Goal: Task Accomplishment & Management: Manage account settings

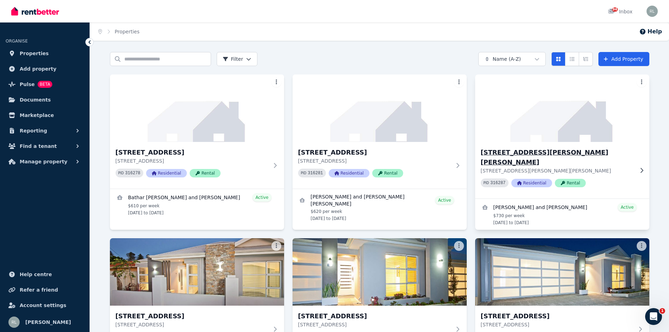
click at [511, 152] on h3 "[STREET_ADDRESS][PERSON_NAME][PERSON_NAME]" at bounding box center [557, 158] width 153 height 20
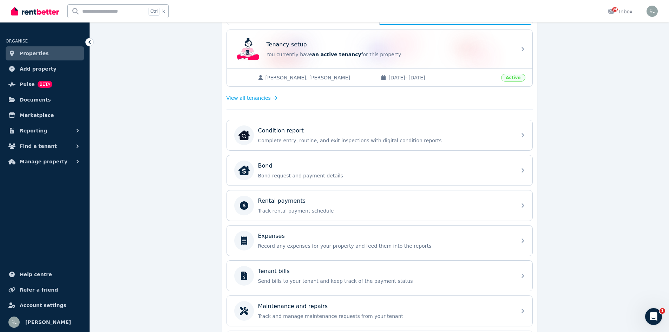
scroll to position [176, 0]
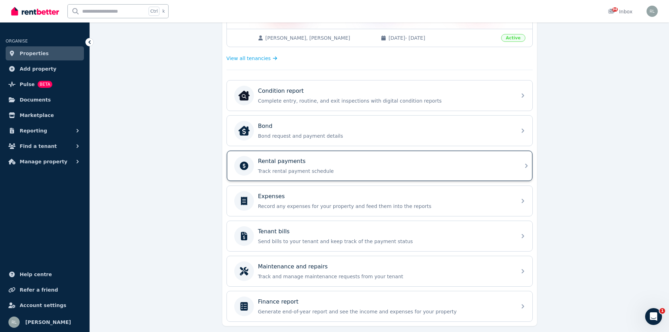
click at [304, 160] on div "Rental payments" at bounding box center [385, 161] width 254 height 8
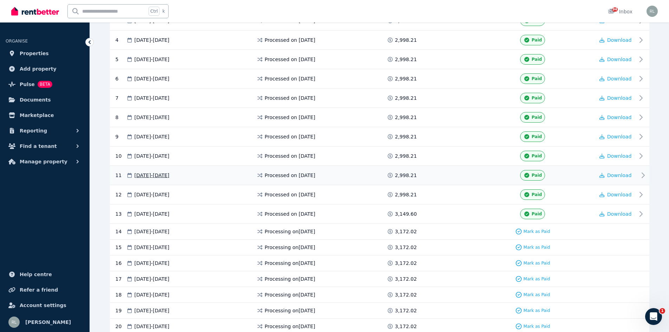
scroll to position [211, 0]
click at [642, 192] on icon at bounding box center [643, 194] width 8 height 8
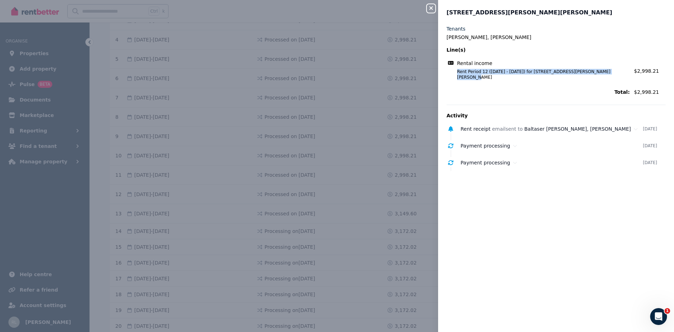
drag, startPoint x: 457, startPoint y: 72, endPoint x: 606, endPoint y: 72, distance: 148.9
click at [606, 72] on span "Rent Period 12 ([DATE] - [DATE]) for [STREET_ADDRESS][PERSON_NAME][PERSON_NAME]" at bounding box center [539, 74] width 181 height 11
copy span "Rent Period 12 ([DATE] - [DATE]) for [STREET_ADDRESS][PERSON_NAME][PERSON_NAME]"
click at [365, 128] on div "Close panel [STREET_ADDRESS][PERSON_NAME][PERSON_NAME] Griesel, Baltaser [PERSO…" at bounding box center [337, 166] width 674 height 332
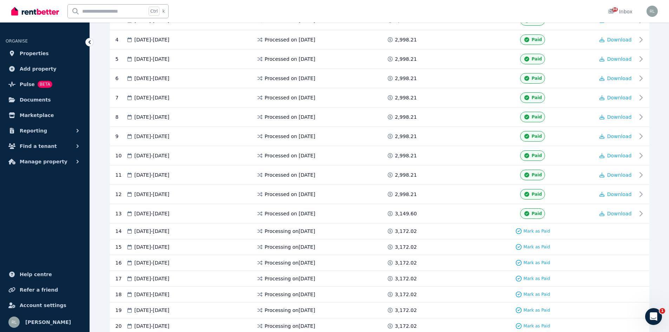
click at [91, 41] on icon at bounding box center [89, 42] width 7 height 7
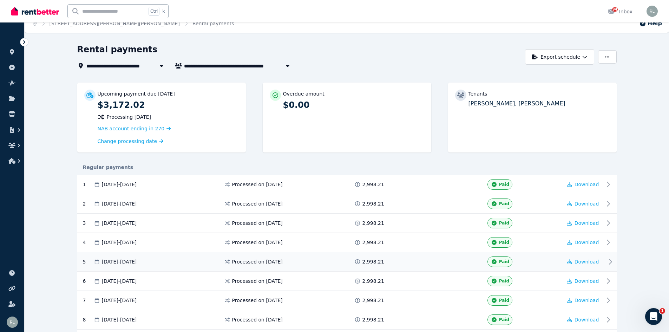
scroll to position [0, 0]
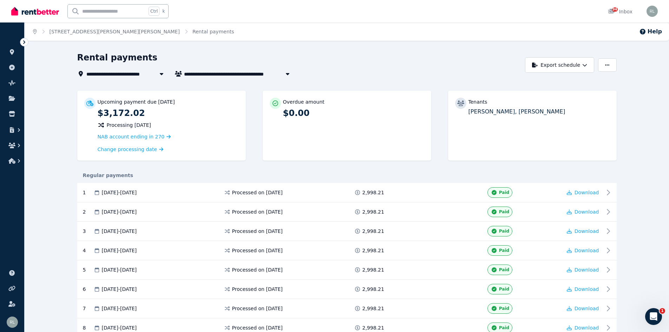
click at [36, 31] on icon "Breadcrumb" at bounding box center [35, 31] width 4 height 5
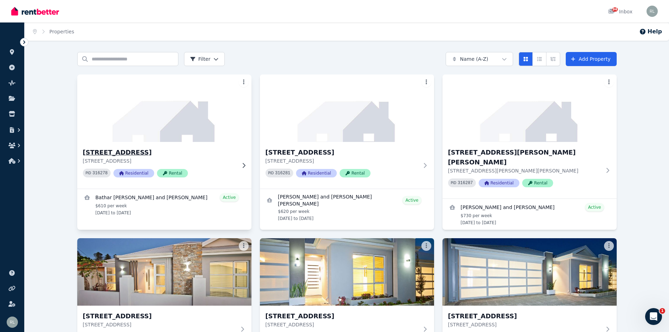
click at [124, 150] on h3 "[STREET_ADDRESS]" at bounding box center [159, 153] width 153 height 10
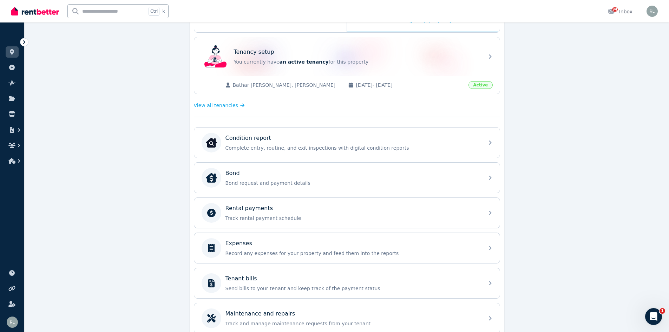
scroll to position [141, 0]
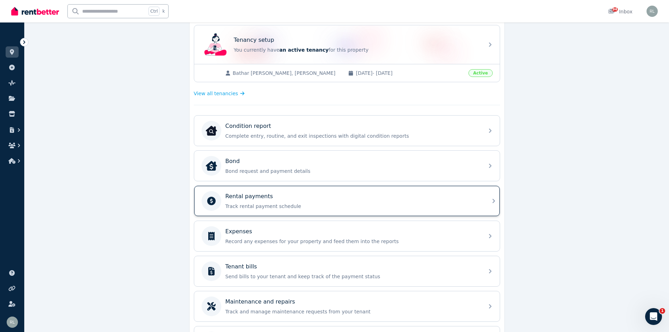
click at [287, 201] on div "Rental payments Track rental payment schedule" at bounding box center [353, 201] width 254 height 18
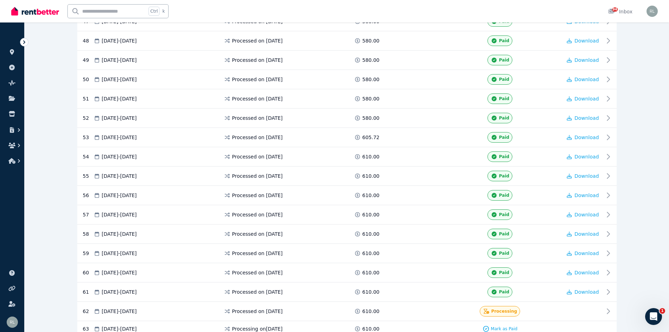
scroll to position [1054, 0]
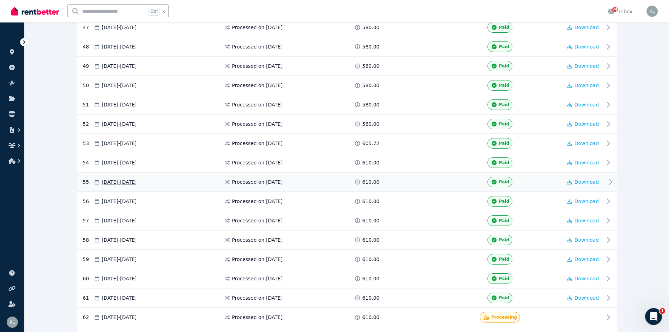
click at [610, 181] on icon at bounding box center [610, 182] width 8 height 8
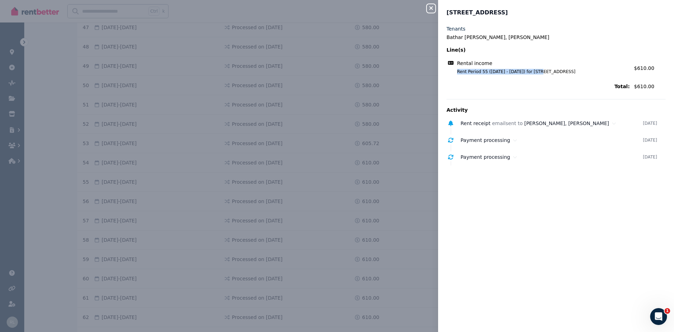
drag, startPoint x: 458, startPoint y: 73, endPoint x: 536, endPoint y: 74, distance: 78.3
click at [536, 74] on span "Rent Period 55 ([DATE] - [DATE]) for [STREET_ADDRESS]" at bounding box center [539, 72] width 181 height 6
copy span "Rent Period 55 ([DATE] - [DATE])"
drag, startPoint x: 429, startPoint y: 8, endPoint x: 259, endPoint y: 19, distance: 170.0
click at [429, 8] on icon "button" at bounding box center [431, 8] width 8 height 6
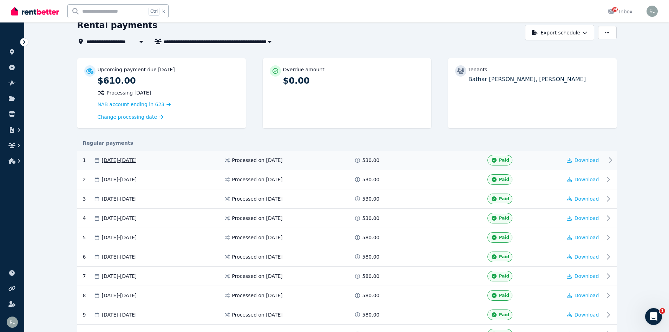
scroll to position [0, 0]
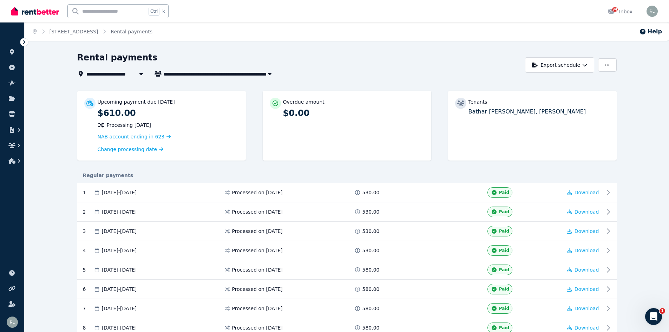
click at [31, 32] on ol "Home [STREET_ADDRESS] Rental payments" at bounding box center [93, 31] width 136 height 18
click at [33, 33] on icon "Breadcrumb" at bounding box center [35, 31] width 4 height 5
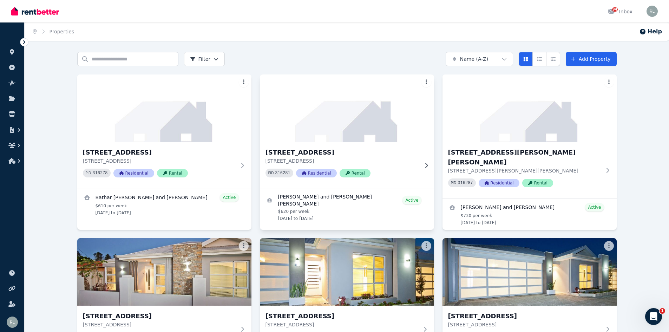
click at [283, 152] on h3 "[STREET_ADDRESS]" at bounding box center [342, 153] width 153 height 10
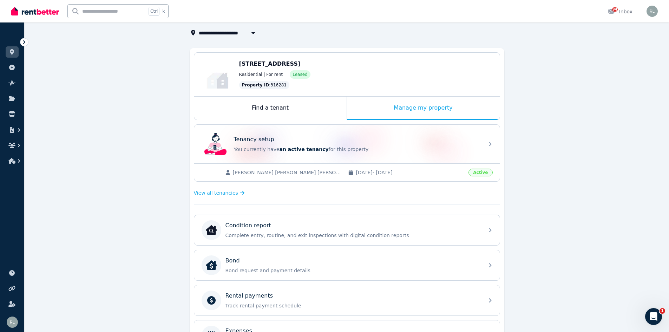
scroll to position [141, 0]
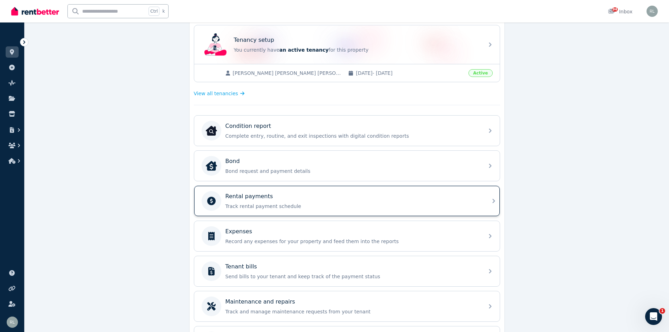
click at [253, 207] on p "Track rental payment schedule" at bounding box center [353, 206] width 254 height 7
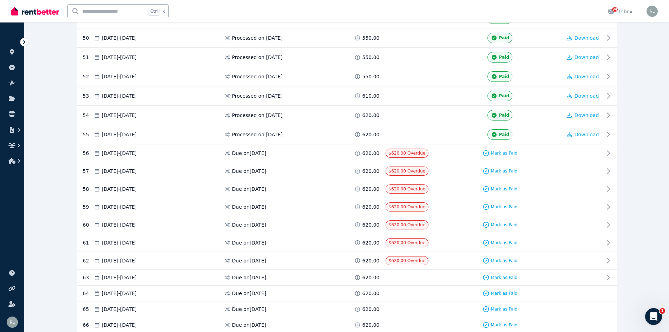
scroll to position [1159, 0]
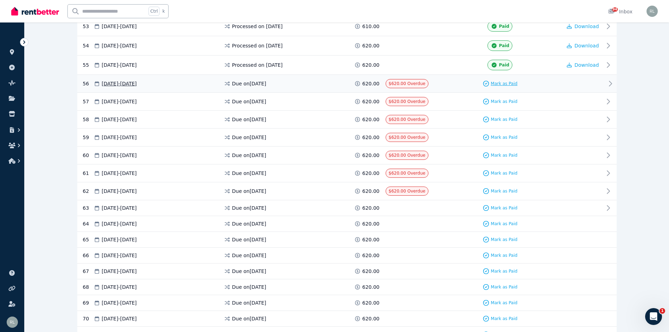
click at [505, 81] on span "Mark as Paid" at bounding box center [504, 84] width 27 height 6
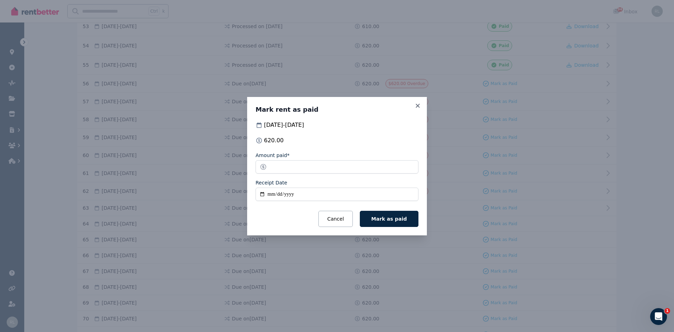
click at [274, 195] on input "Receipt Date" at bounding box center [337, 194] width 163 height 13
type input "**********"
click at [392, 220] on span "Mark as paid" at bounding box center [389, 219] width 35 height 6
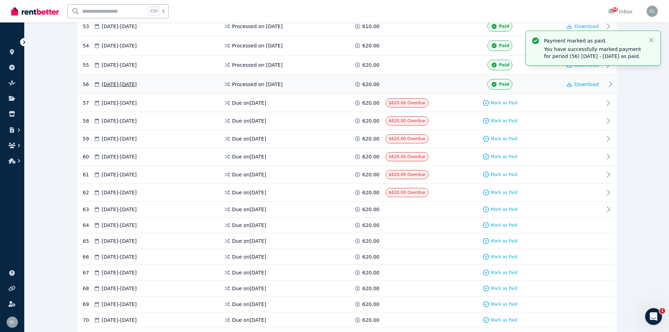
click at [610, 83] on icon at bounding box center [610, 84] width 8 height 8
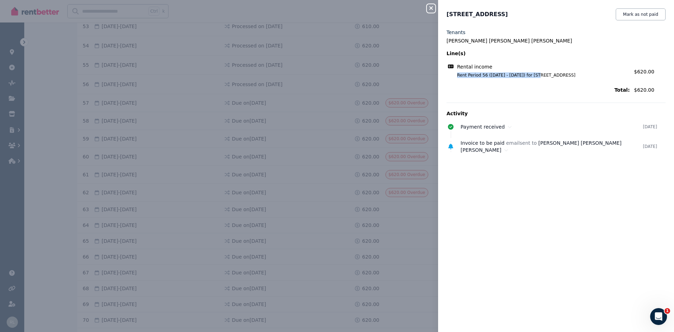
drag, startPoint x: 458, startPoint y: 75, endPoint x: 535, endPoint y: 76, distance: 77.6
click at [535, 76] on span "Rent Period 56 ([DATE] - [DATE]) for [STREET_ADDRESS]" at bounding box center [539, 75] width 181 height 6
copy span "Rent Period 56 ([DATE] - [DATE])"
click at [431, 8] on icon "button" at bounding box center [432, 8] width 4 height 4
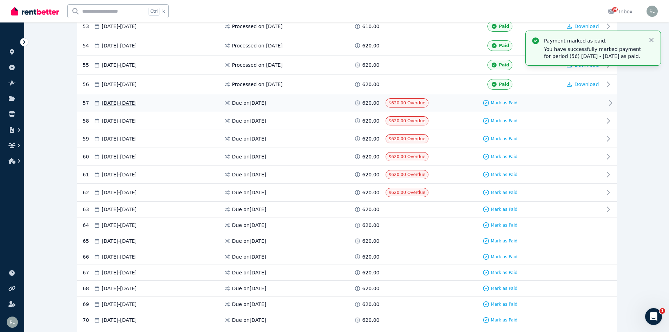
click at [498, 102] on span "Mark as Paid" at bounding box center [504, 103] width 27 height 6
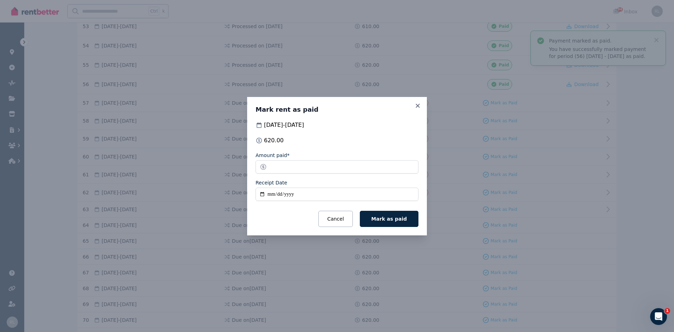
click at [269, 194] on input "Receipt Date" at bounding box center [337, 194] width 163 height 13
type input "**********"
click at [386, 216] on span "Mark as paid" at bounding box center [389, 219] width 35 height 6
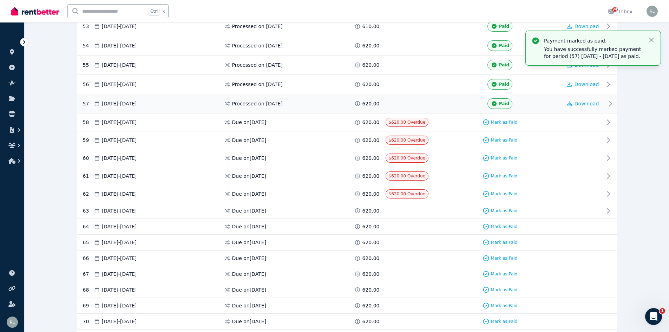
click at [611, 103] on icon at bounding box center [610, 103] width 8 height 8
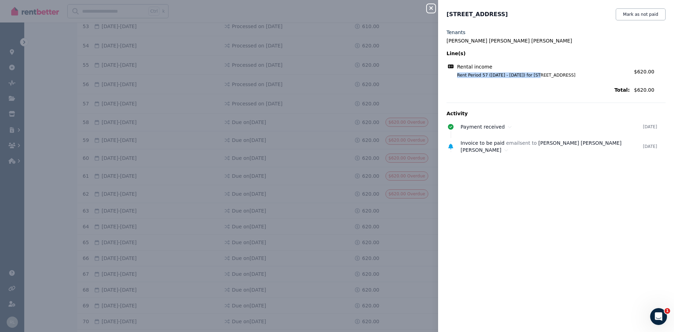
drag, startPoint x: 457, startPoint y: 75, endPoint x: 535, endPoint y: 77, distance: 78.0
click at [535, 77] on span "Rent Period 57 ([DATE] - [DATE]) for [STREET_ADDRESS]" at bounding box center [539, 75] width 181 height 6
copy span "Rent Period 57 ([DATE] - [DATE])"
click at [432, 9] on icon "button" at bounding box center [431, 8] width 8 height 6
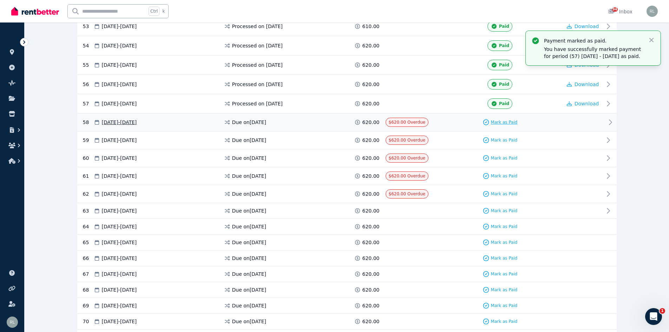
click at [505, 120] on span "Mark as Paid" at bounding box center [504, 122] width 27 height 6
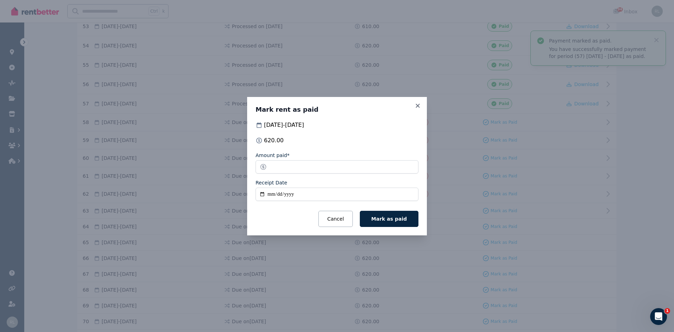
click at [272, 195] on input "Receipt Date" at bounding box center [337, 194] width 163 height 13
type input "**********"
click at [384, 215] on button "Mark as paid" at bounding box center [389, 219] width 59 height 16
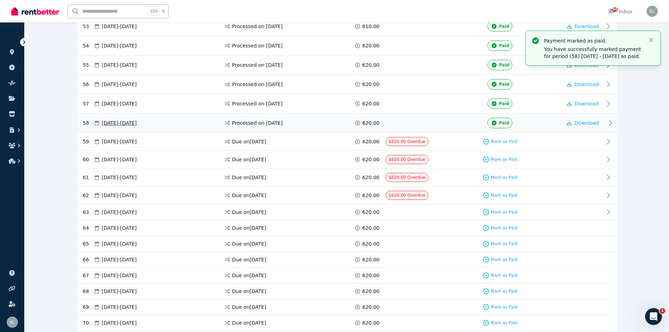
click at [611, 122] on icon at bounding box center [610, 123] width 8 height 8
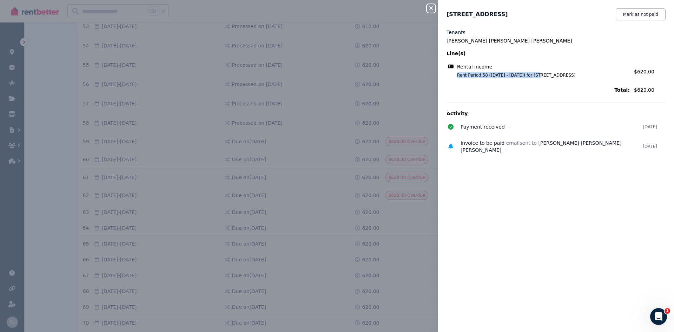
drag, startPoint x: 454, startPoint y: 76, endPoint x: 535, endPoint y: 78, distance: 81.2
click at [535, 78] on span "Rent Period 58 ([DATE] - [DATE]) for [STREET_ADDRESS]" at bounding box center [539, 75] width 181 height 6
copy span "Rent Period 58 ([DATE] - [DATE])"
click at [431, 10] on icon "button" at bounding box center [431, 8] width 8 height 6
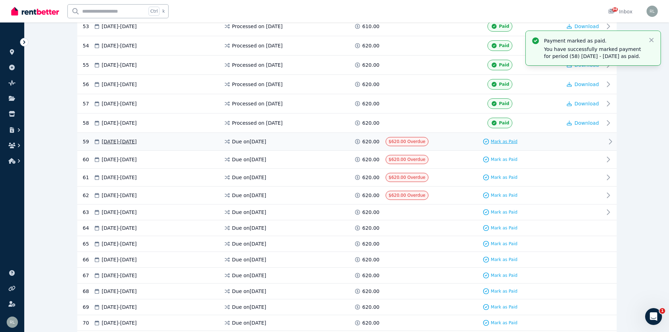
click at [504, 139] on span "Mark as Paid" at bounding box center [504, 142] width 27 height 6
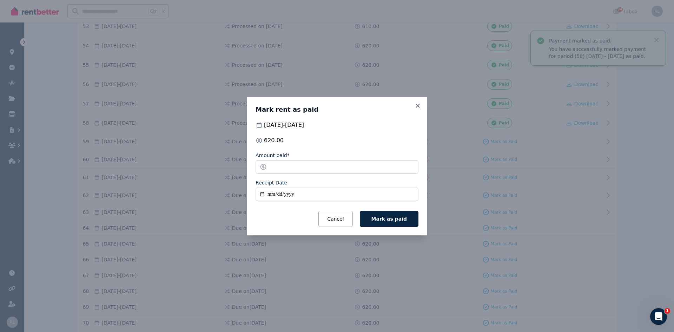
click at [269, 192] on input "Receipt Date" at bounding box center [337, 194] width 163 height 13
type input "**********"
click at [379, 214] on button "Mark as paid" at bounding box center [389, 219] width 59 height 16
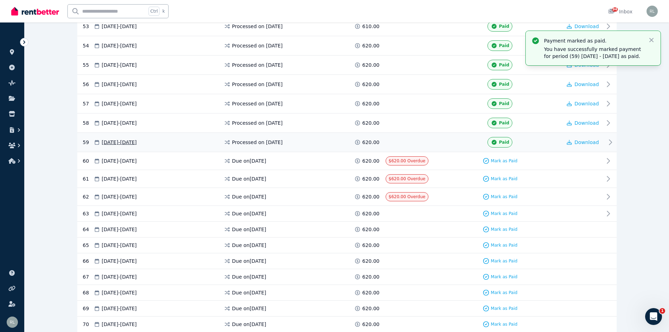
click at [607, 143] on icon at bounding box center [610, 142] width 8 height 8
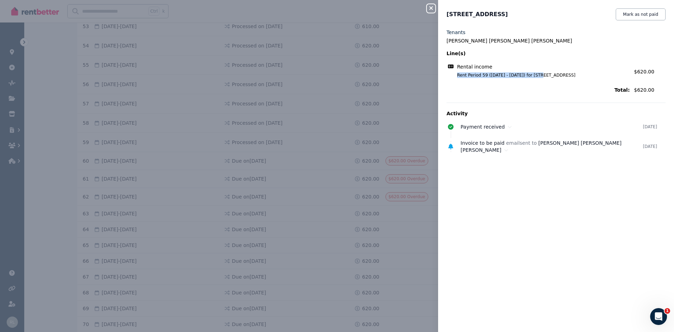
drag, startPoint x: 456, startPoint y: 74, endPoint x: 536, endPoint y: 78, distance: 80.5
click at [536, 78] on div "Rental income Rent Period 59 ([DATE] - [DATE]) for [STREET_ADDRESS] Amount: $62…" at bounding box center [556, 70] width 219 height 19
copy span "Rent Period 59 ([DATE] - [DATE])"
click at [429, 11] on icon "button" at bounding box center [431, 8] width 8 height 6
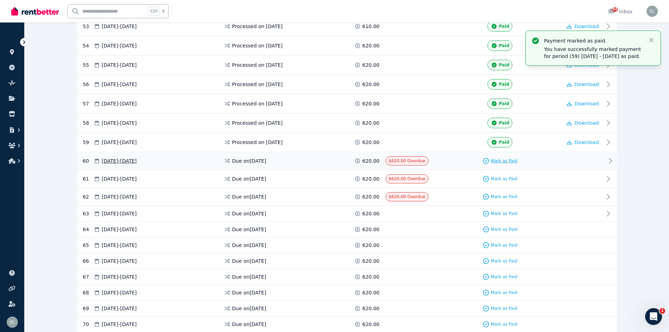
click at [502, 160] on span "Mark as Paid" at bounding box center [504, 161] width 27 height 6
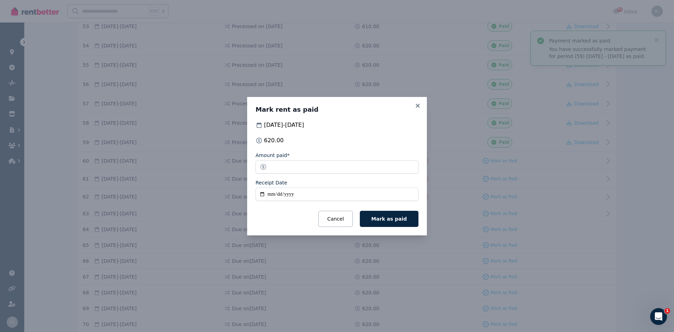
click at [270, 194] on input "Receipt Date" at bounding box center [337, 194] width 163 height 13
type input "**********"
click at [387, 216] on span "Mark as paid" at bounding box center [389, 219] width 35 height 6
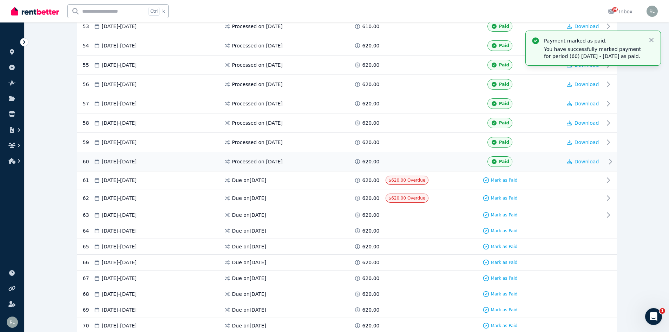
click at [610, 160] on icon at bounding box center [610, 161] width 2 height 5
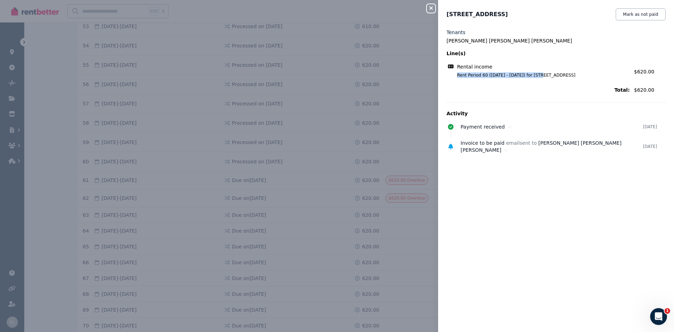
drag, startPoint x: 457, startPoint y: 78, endPoint x: 536, endPoint y: 79, distance: 79.0
click at [536, 79] on div "Rental income Rent Period 60 ([DATE] - [DATE]) for [STREET_ADDRESS] Amount: $62…" at bounding box center [556, 70] width 219 height 19
copy span "Rent Period 60 ([DATE] - [DATE])"
click at [430, 8] on icon "button" at bounding box center [431, 8] width 8 height 6
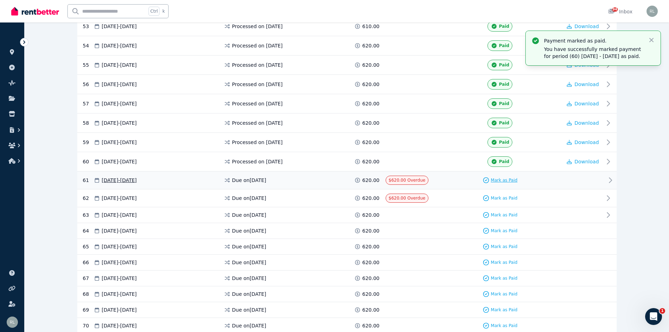
click at [506, 179] on span "Mark as Paid" at bounding box center [504, 180] width 27 height 6
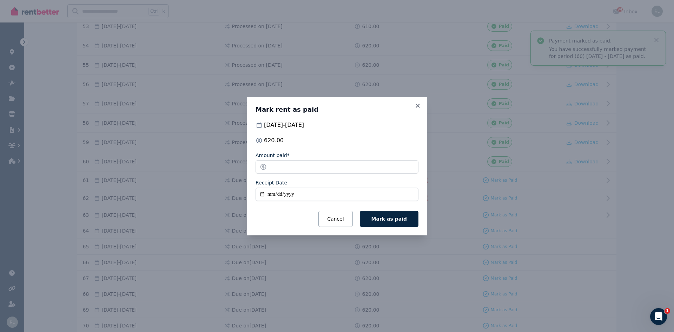
click at [272, 196] on input "Receipt Date" at bounding box center [337, 194] width 163 height 13
type input "**********"
click at [398, 217] on span "Mark as paid" at bounding box center [389, 219] width 35 height 6
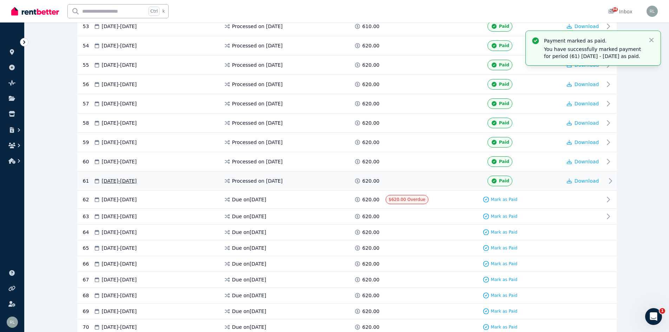
click at [610, 178] on icon at bounding box center [610, 181] width 8 height 8
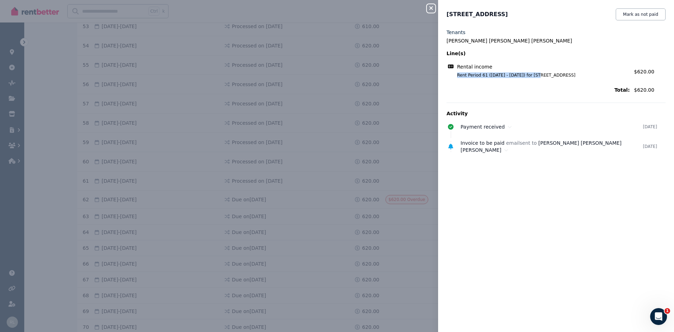
drag, startPoint x: 460, startPoint y: 75, endPoint x: 535, endPoint y: 76, distance: 74.8
click at [535, 76] on span "Rent Period 61 ([DATE] - [DATE]) for [STREET_ADDRESS]" at bounding box center [539, 75] width 181 height 6
copy span "Rent Period 61 ([DATE] - [DATE])"
click at [432, 9] on icon "button" at bounding box center [432, 8] width 4 height 4
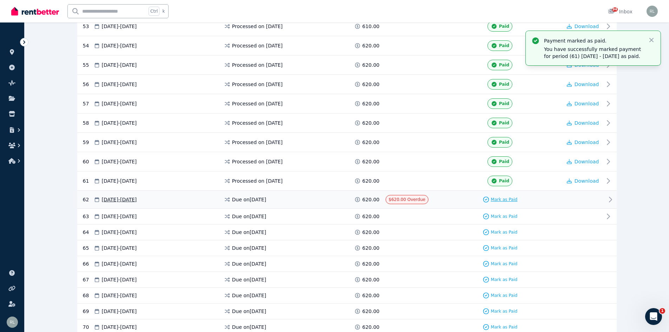
click at [502, 199] on span "Mark as Paid" at bounding box center [504, 200] width 27 height 6
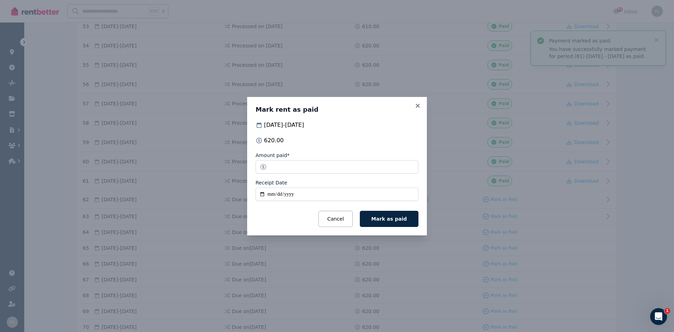
click at [276, 193] on input "Receipt Date" at bounding box center [337, 194] width 163 height 13
click at [270, 195] on input "Receipt Date" at bounding box center [337, 194] width 163 height 13
type input "**********"
click at [393, 216] on span "Mark as paid" at bounding box center [389, 219] width 35 height 6
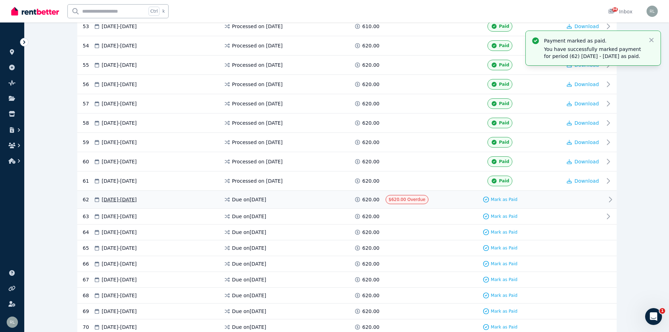
click at [610, 198] on icon at bounding box center [610, 199] width 8 height 8
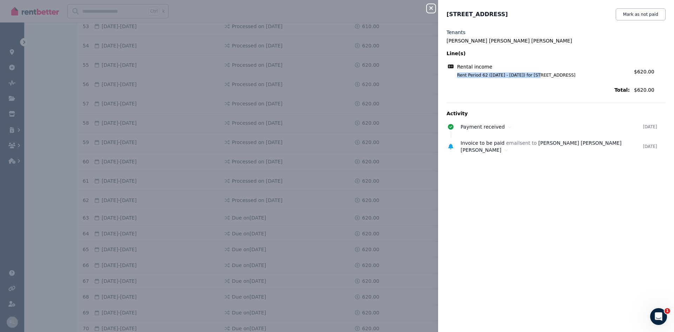
drag, startPoint x: 456, startPoint y: 77, endPoint x: 535, endPoint y: 76, distance: 79.0
click at [535, 76] on span "Rent Period 62 ([DATE] - [DATE]) for [STREET_ADDRESS]" at bounding box center [539, 75] width 181 height 6
copy span "Rent Period 62 ([DATE] - [DATE])"
click at [433, 7] on icon "button" at bounding box center [432, 8] width 4 height 4
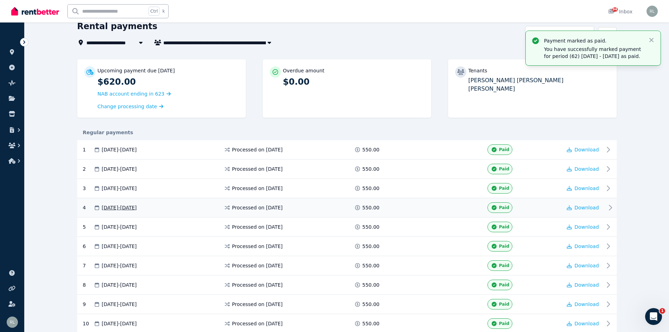
scroll to position [0, 0]
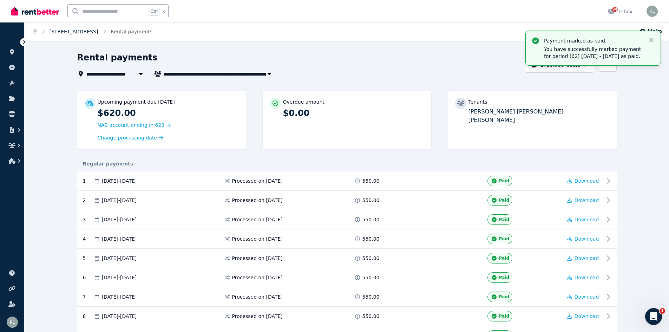
click at [80, 31] on link "[STREET_ADDRESS]" at bounding box center [74, 32] width 49 height 6
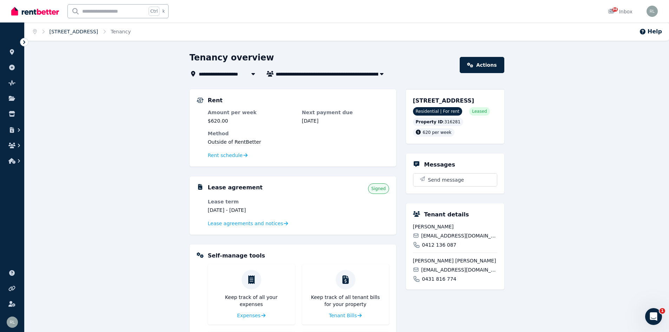
click at [80, 33] on link "[STREET_ADDRESS]" at bounding box center [74, 32] width 49 height 6
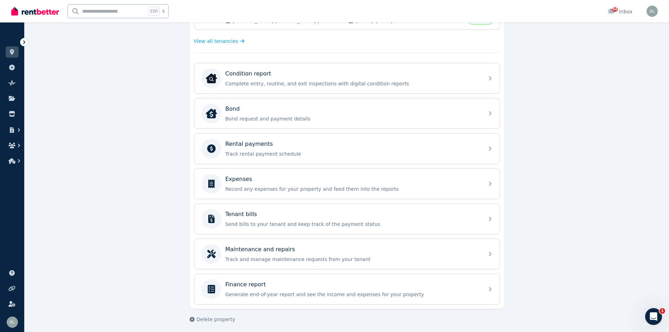
scroll to position [196, 0]
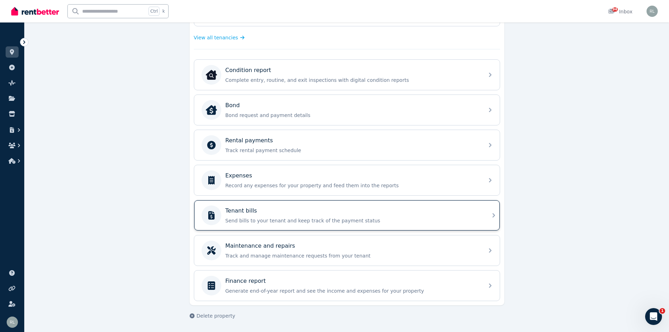
click at [244, 209] on p "Tenant bills" at bounding box center [242, 211] width 32 height 8
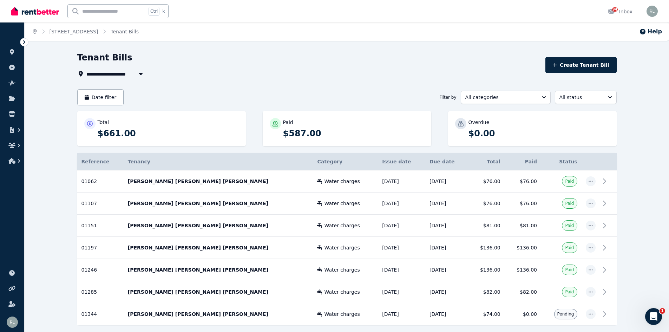
click at [35, 31] on icon "Breadcrumb" at bounding box center [35, 31] width 4 height 5
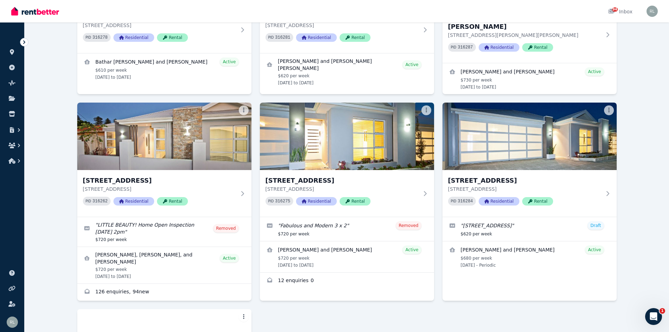
scroll to position [141, 0]
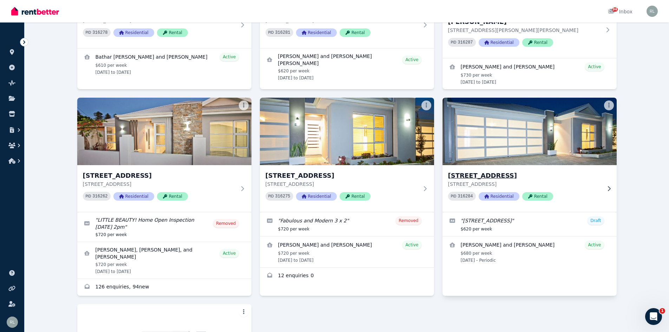
click at [462, 172] on h3 "[STREET_ADDRESS]" at bounding box center [524, 176] width 153 height 10
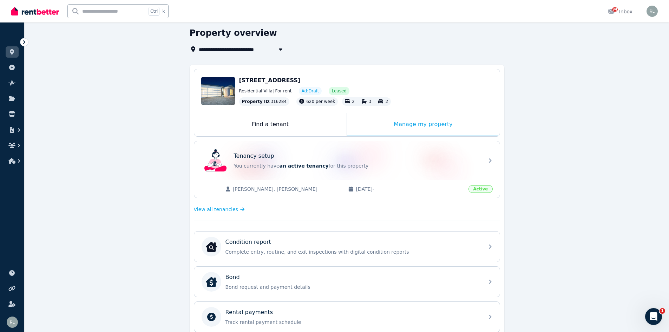
scroll to position [196, 0]
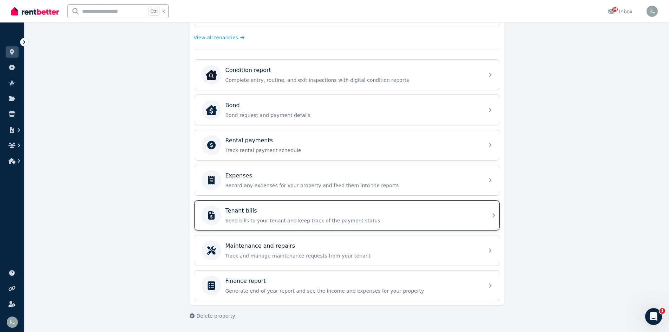
click at [254, 217] on div "Tenant bills Send bills to your tenant and keep track of the payment status" at bounding box center [353, 216] width 254 height 18
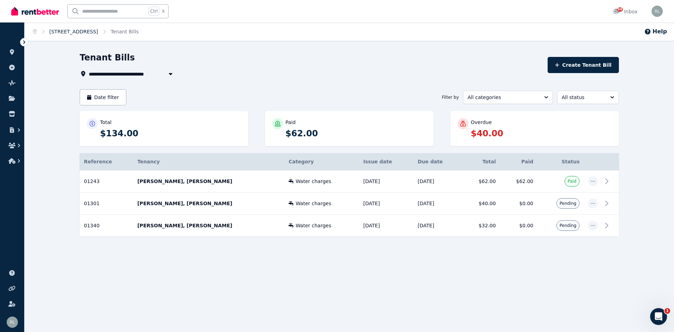
click at [98, 29] on link "[STREET_ADDRESS]" at bounding box center [74, 32] width 49 height 6
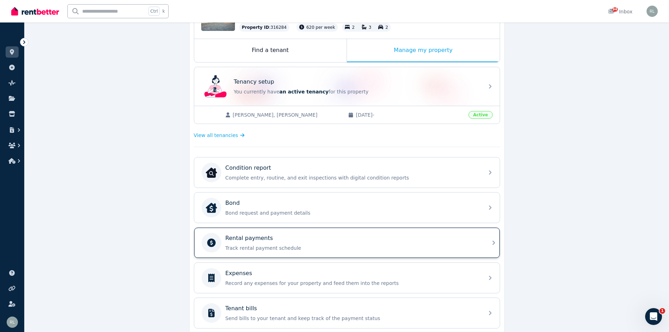
scroll to position [105, 0]
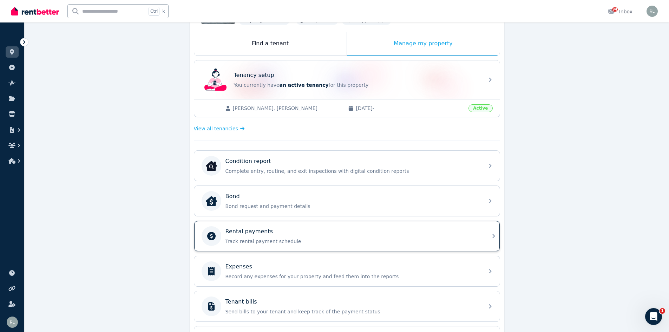
click at [240, 233] on p "Rental payments" at bounding box center [250, 231] width 48 height 8
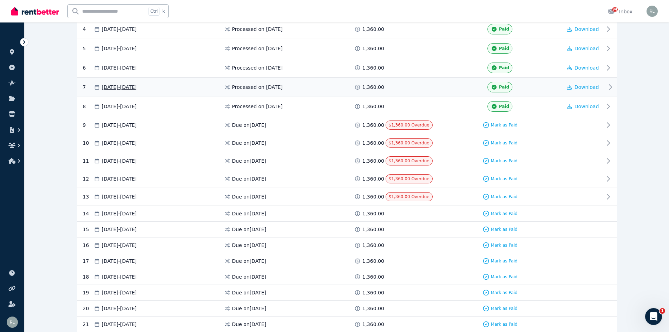
scroll to position [211, 0]
click at [498, 123] on span "Mark as Paid" at bounding box center [504, 124] width 27 height 6
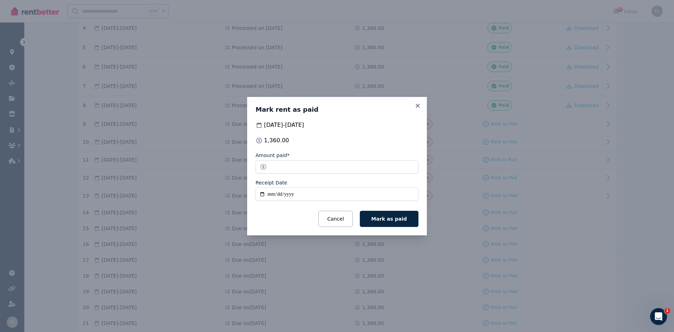
click at [270, 192] on input "Receipt Date" at bounding box center [337, 194] width 163 height 13
type input "**********"
click at [391, 217] on span "Mark as paid" at bounding box center [389, 219] width 35 height 6
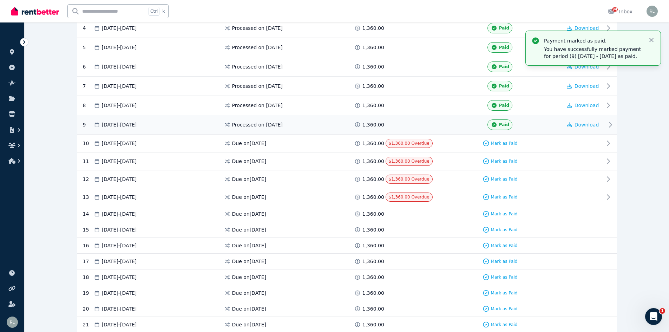
click at [609, 124] on icon at bounding box center [610, 124] width 8 height 8
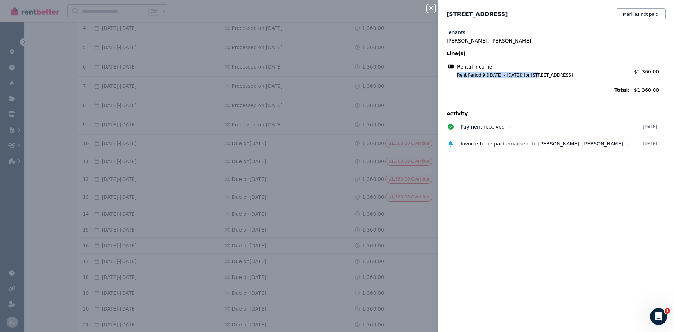
drag, startPoint x: 456, startPoint y: 76, endPoint x: 533, endPoint y: 76, distance: 76.6
click at [533, 76] on span "Rent Period 9 ([DATE] - [DATE]) for [STREET_ADDRESS]" at bounding box center [539, 75] width 181 height 6
copy span "Rent Period 9 ([DATE] - [DATE])"
click at [431, 6] on icon "button" at bounding box center [431, 8] width 8 height 6
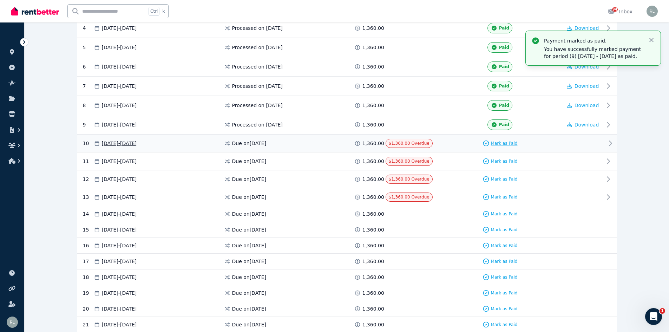
click at [500, 141] on span "Mark as Paid" at bounding box center [504, 144] width 27 height 6
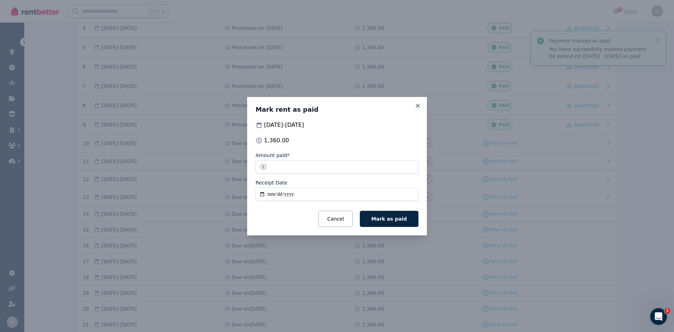
click at [270, 193] on input "Receipt Date" at bounding box center [337, 194] width 163 height 13
type input "**********"
click at [400, 218] on span "Mark as paid" at bounding box center [389, 219] width 35 height 6
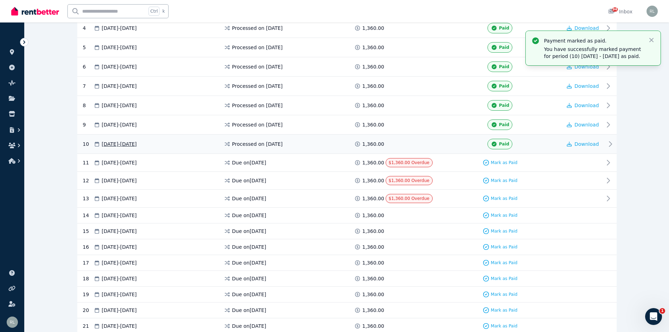
click at [611, 144] on icon at bounding box center [610, 144] width 8 height 8
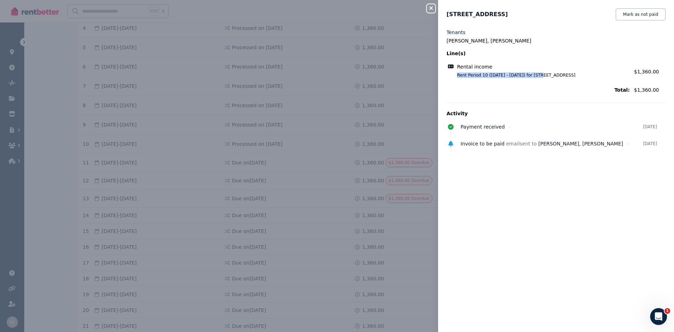
drag, startPoint x: 457, startPoint y: 76, endPoint x: 536, endPoint y: 75, distance: 79.0
click at [536, 75] on span "Rent Period 10 ([DATE] - [DATE]) for [STREET_ADDRESS]" at bounding box center [539, 75] width 181 height 6
click at [430, 7] on icon "button" at bounding box center [432, 8] width 4 height 4
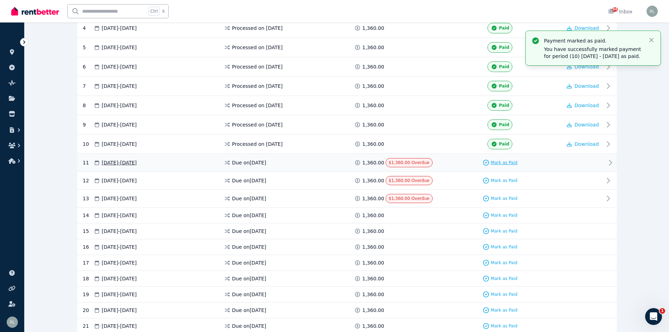
click at [501, 161] on span "Mark as Paid" at bounding box center [504, 163] width 27 height 6
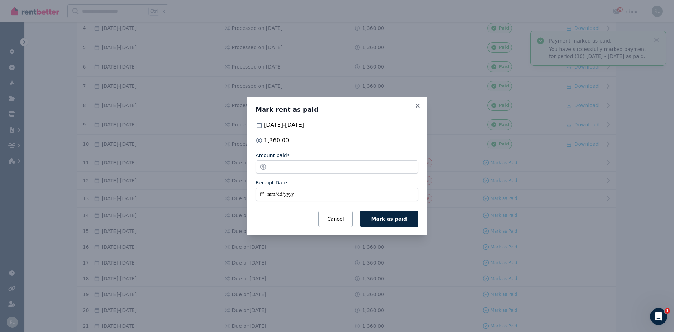
click at [271, 192] on input "Receipt Date" at bounding box center [337, 194] width 163 height 13
type input "**********"
click at [406, 219] on span "Mark as paid" at bounding box center [389, 219] width 35 height 6
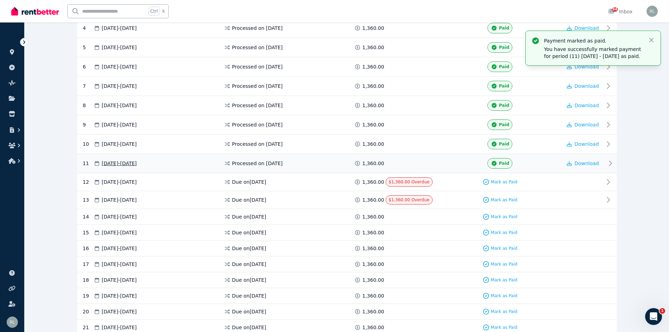
click at [613, 162] on icon at bounding box center [610, 163] width 8 height 8
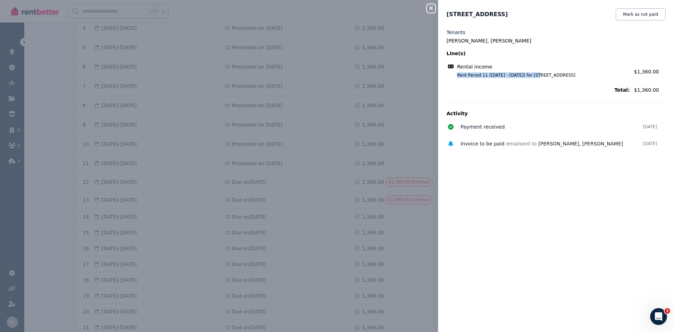
drag, startPoint x: 455, startPoint y: 74, endPoint x: 535, endPoint y: 79, distance: 80.9
click at [535, 79] on div "Rental income Rent Period 11 ([DATE] - [DATE]) for [STREET_ADDRESS][GEOGRAPHIC_…" at bounding box center [556, 70] width 219 height 19
click at [429, 8] on icon "button" at bounding box center [431, 8] width 8 height 6
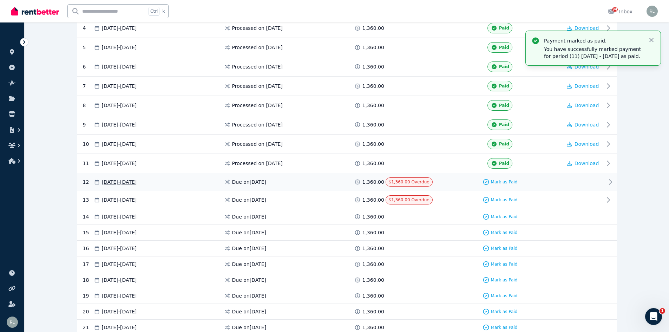
click at [503, 181] on span "Mark as Paid" at bounding box center [504, 182] width 27 height 6
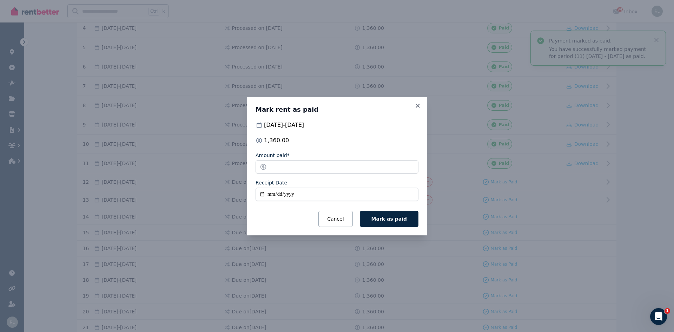
click at [272, 198] on input "Receipt Date" at bounding box center [337, 194] width 163 height 13
type input "**********"
click at [387, 216] on span "Mark as paid" at bounding box center [389, 219] width 35 height 6
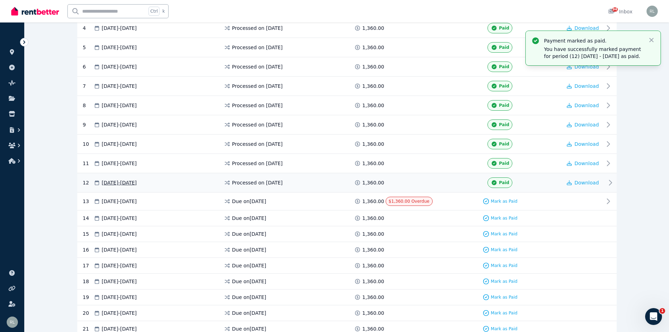
click at [609, 182] on icon at bounding box center [610, 182] width 8 height 8
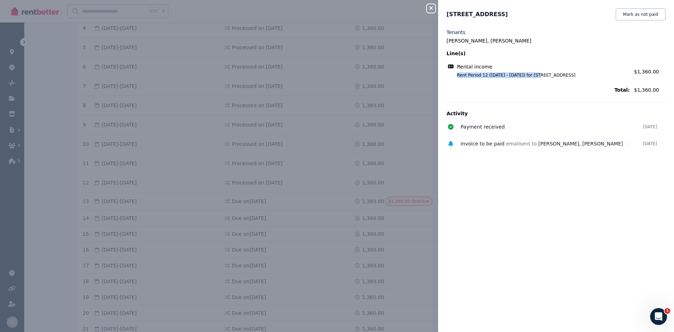
drag, startPoint x: 457, startPoint y: 76, endPoint x: 535, endPoint y: 78, distance: 78.7
click at [535, 78] on span "Rent Period 12 ([DATE] - [DATE]) for [STREET_ADDRESS]" at bounding box center [539, 75] width 181 height 6
click at [429, 9] on icon "button" at bounding box center [431, 8] width 8 height 6
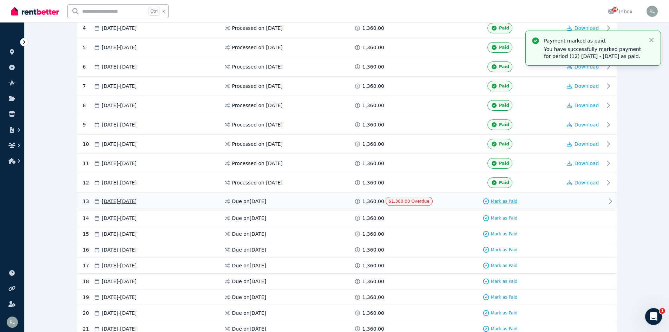
click at [497, 201] on span "Mark as Paid" at bounding box center [504, 201] width 27 height 6
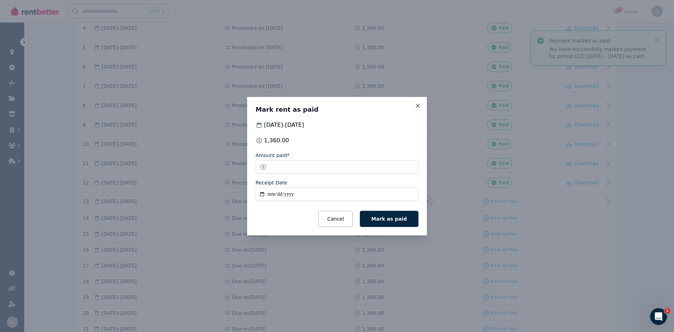
click at [270, 195] on input "Receipt Date" at bounding box center [337, 194] width 163 height 13
type input "**********"
click at [387, 217] on span "Mark as paid" at bounding box center [389, 219] width 35 height 6
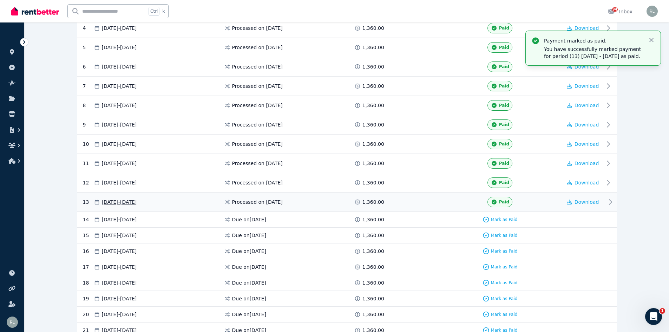
click at [611, 201] on icon at bounding box center [610, 202] width 8 height 8
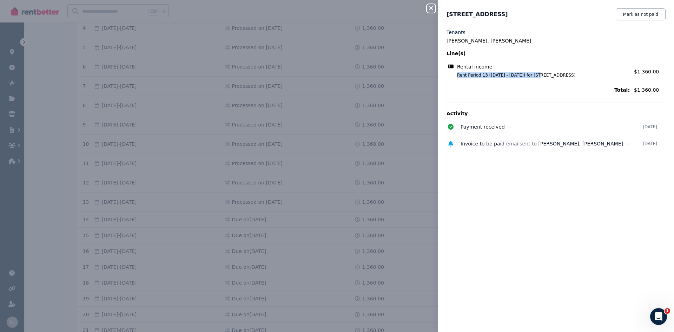
drag, startPoint x: 454, startPoint y: 77, endPoint x: 535, endPoint y: 78, distance: 81.2
click at [535, 78] on div "Rental income Rent Period 13 ([DATE] - [DATE]) for [STREET_ADDRESS][GEOGRAPHIC_…" at bounding box center [556, 70] width 219 height 19
click at [430, 7] on icon "button" at bounding box center [431, 8] width 8 height 6
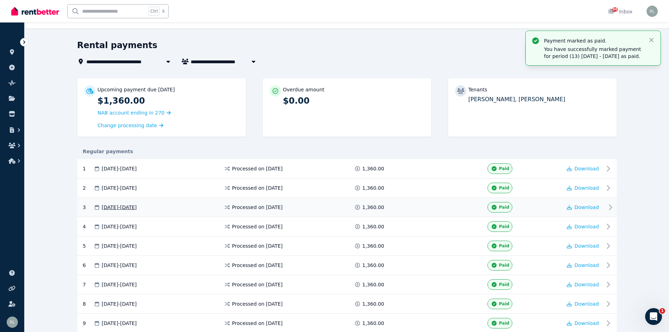
scroll to position [0, 0]
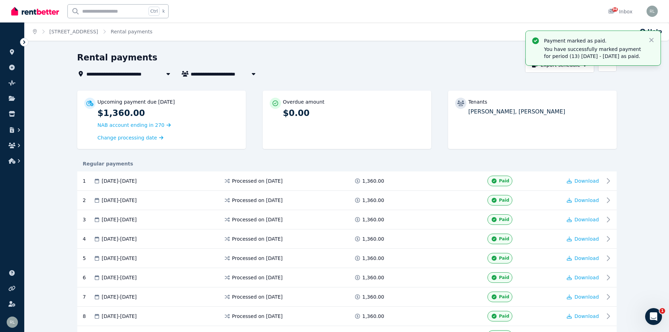
click at [33, 32] on icon "Breadcrumb" at bounding box center [35, 31] width 4 height 5
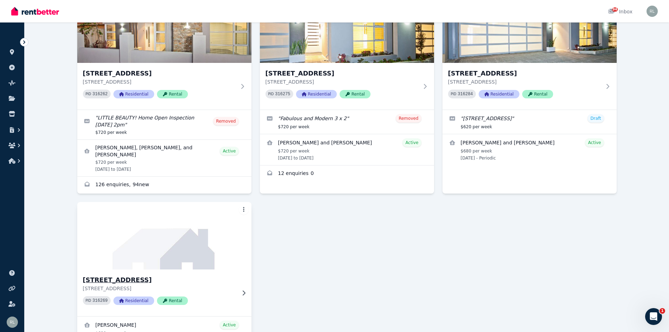
scroll to position [281, 0]
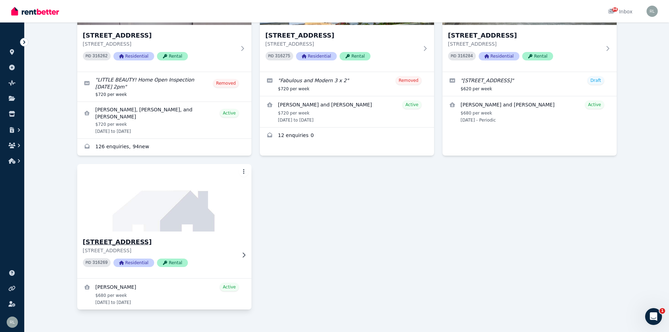
click at [153, 237] on h3 "[STREET_ADDRESS]" at bounding box center [159, 242] width 153 height 10
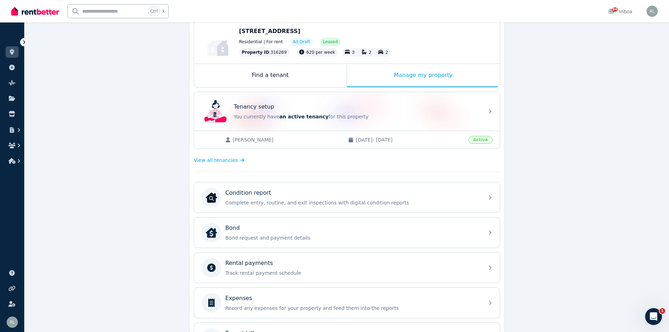
scroll to position [196, 0]
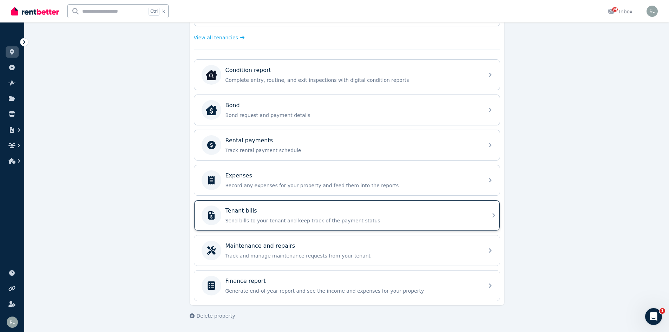
click at [242, 215] on p "Tenant bills" at bounding box center [242, 211] width 32 height 8
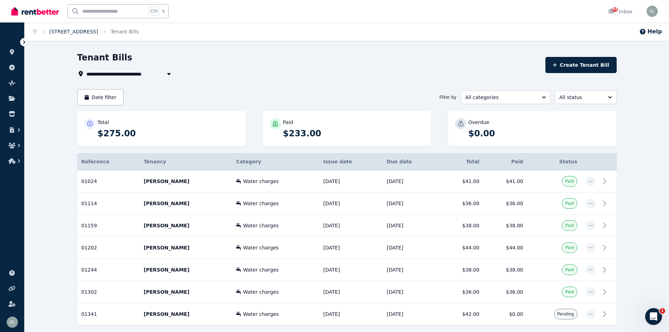
click at [63, 29] on link "[STREET_ADDRESS]" at bounding box center [74, 32] width 49 height 6
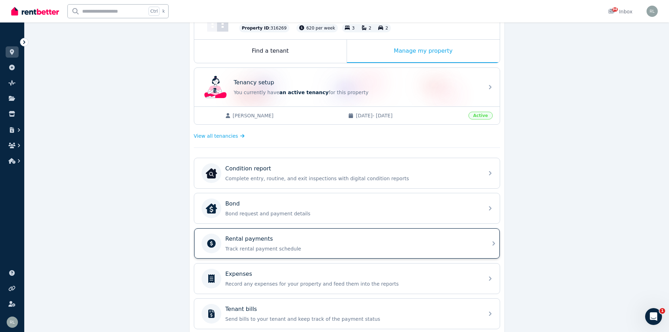
scroll to position [105, 0]
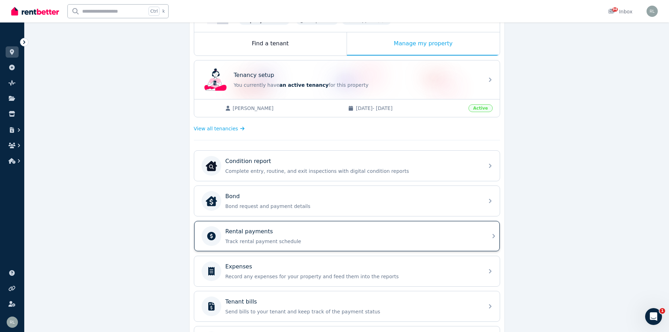
click at [244, 238] on p "Track rental payment schedule" at bounding box center [353, 241] width 254 height 7
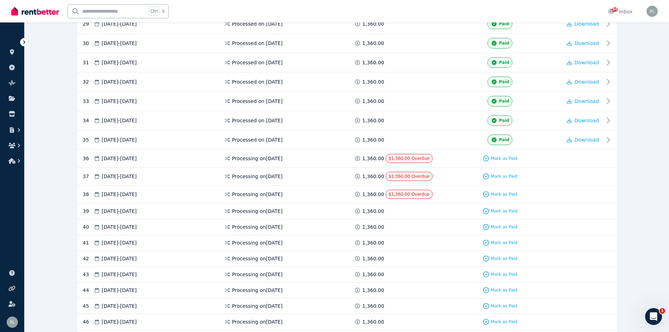
scroll to position [738, 0]
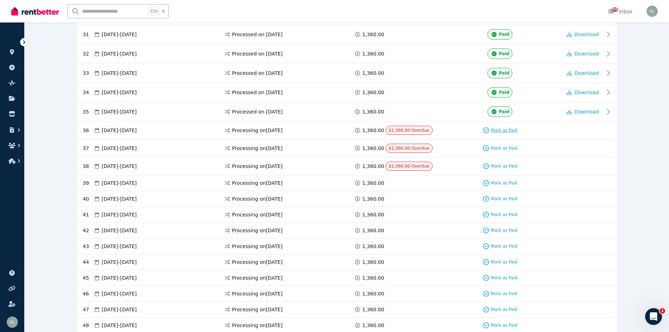
click at [508, 129] on span "Mark as Paid" at bounding box center [504, 131] width 27 height 6
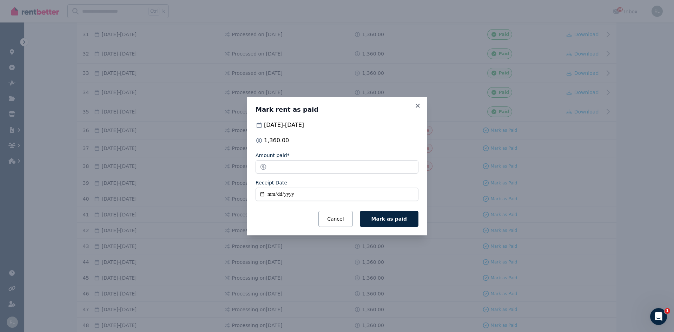
click at [270, 194] on input "Receipt Date" at bounding box center [337, 194] width 163 height 13
type input "**********"
click at [385, 221] on span "Mark as paid" at bounding box center [389, 219] width 35 height 6
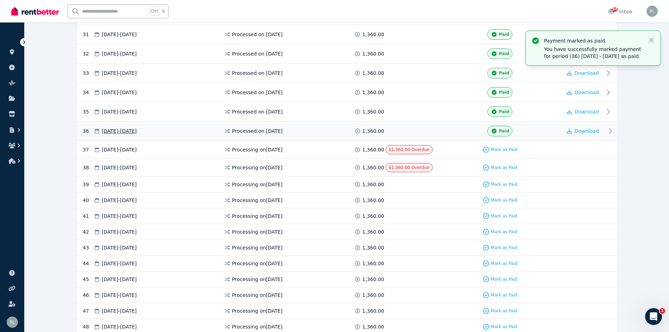
click at [610, 131] on icon at bounding box center [610, 131] width 8 height 8
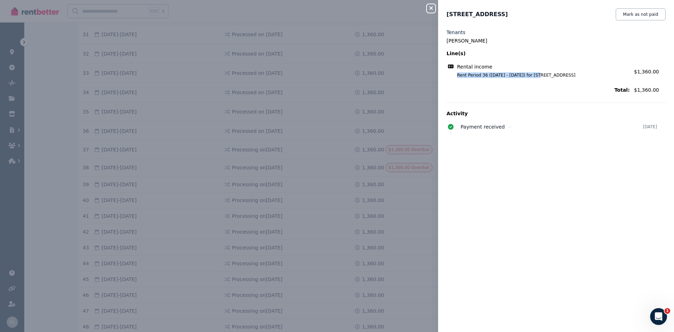
drag, startPoint x: 453, startPoint y: 78, endPoint x: 535, endPoint y: 78, distance: 81.5
click at [535, 78] on span "Rent Period 36 ([DATE] - [DATE]) for [STREET_ADDRESS]" at bounding box center [539, 75] width 181 height 6
click at [431, 8] on icon "button" at bounding box center [431, 8] width 8 height 6
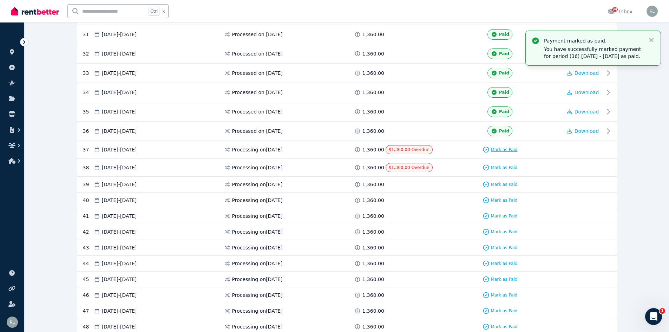
click at [499, 147] on span "Mark as Paid" at bounding box center [504, 150] width 27 height 6
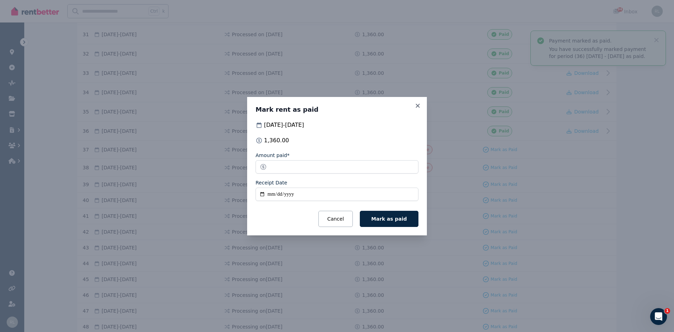
click at [272, 193] on input "Receipt Date" at bounding box center [337, 194] width 163 height 13
type input "**********"
click at [396, 220] on span "Mark as paid" at bounding box center [389, 219] width 35 height 6
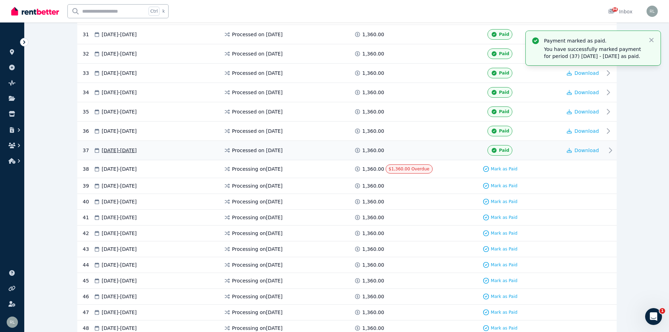
click at [610, 150] on icon at bounding box center [610, 150] width 8 height 8
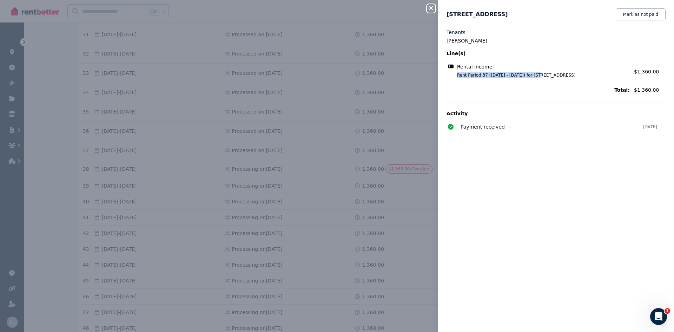
drag, startPoint x: 458, startPoint y: 76, endPoint x: 535, endPoint y: 78, distance: 77.6
click at [535, 78] on span "Rent Period 37 ([DATE] - [DATE]) for [STREET_ADDRESS]" at bounding box center [539, 75] width 181 height 6
click at [431, 7] on icon "button" at bounding box center [431, 8] width 8 height 6
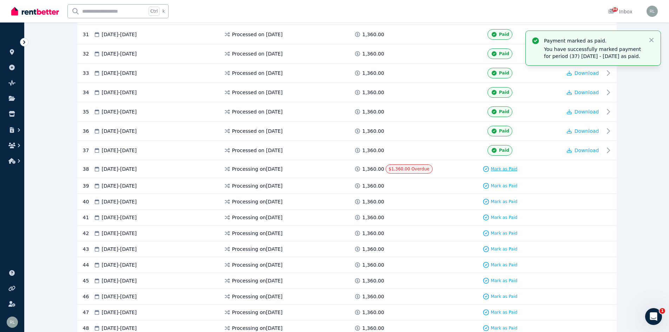
click at [501, 168] on span "Mark as Paid" at bounding box center [504, 169] width 27 height 6
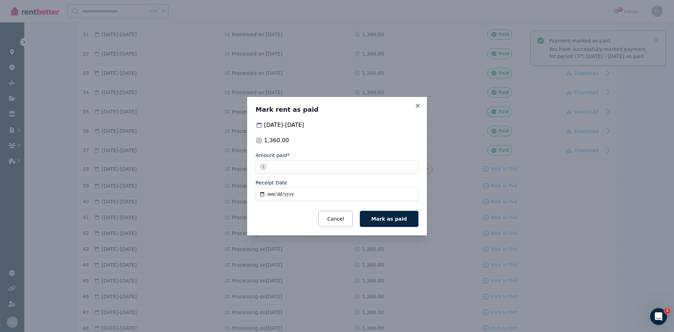
click at [271, 192] on input "Receipt Date" at bounding box center [337, 194] width 163 height 13
type input "**********"
click at [394, 218] on span "Mark as paid" at bounding box center [389, 219] width 35 height 6
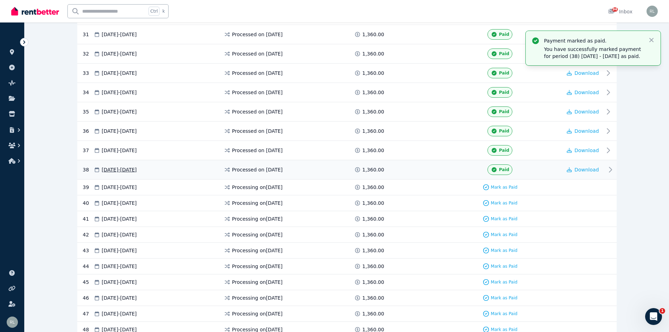
click at [610, 170] on icon at bounding box center [610, 169] width 2 height 5
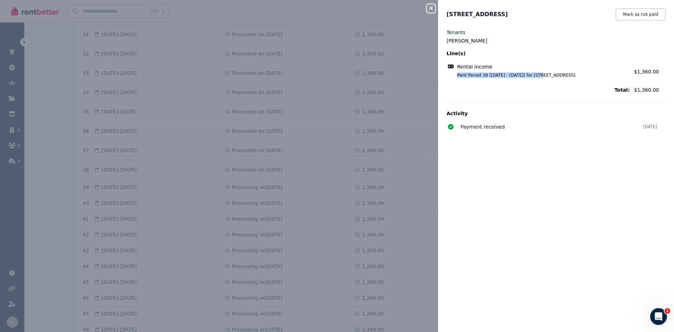
drag, startPoint x: 458, startPoint y: 76, endPoint x: 536, endPoint y: 78, distance: 78.4
click at [536, 78] on div "Rental income Rent Period 38 ([DATE] - [DATE]) for [STREET_ADDRESS][GEOGRAPHIC_…" at bounding box center [556, 70] width 219 height 19
click at [431, 7] on icon "button" at bounding box center [431, 8] width 8 height 6
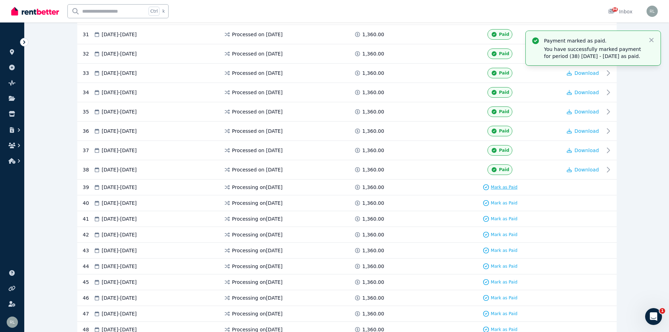
click at [507, 187] on span "Mark as Paid" at bounding box center [504, 187] width 27 height 6
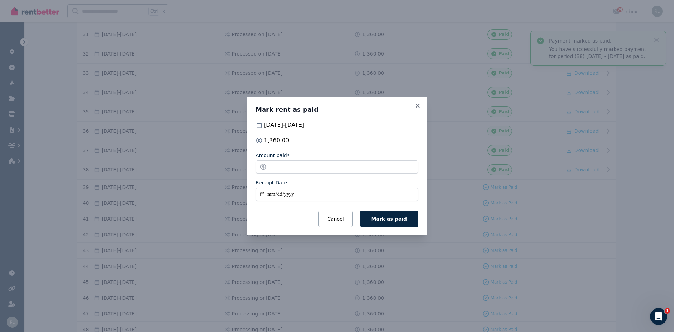
click at [272, 196] on input "Receipt Date" at bounding box center [337, 194] width 163 height 13
type input "**********"
click at [385, 217] on span "Mark as paid" at bounding box center [389, 219] width 35 height 6
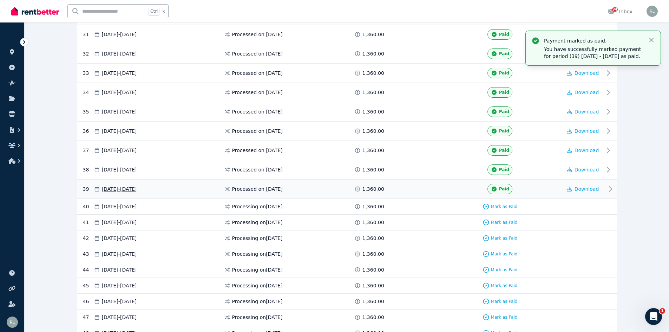
click at [608, 188] on icon at bounding box center [610, 189] width 8 height 8
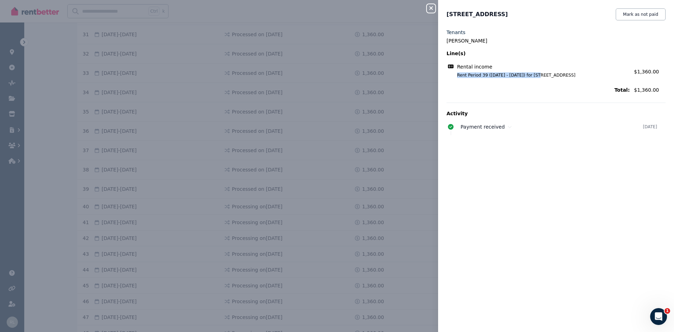
drag, startPoint x: 452, startPoint y: 76, endPoint x: 535, endPoint y: 77, distance: 82.2
click at [535, 77] on span "Rent Period 39 ([DATE] - [DATE]) for [STREET_ADDRESS]" at bounding box center [539, 75] width 181 height 6
click at [430, 7] on icon "button" at bounding box center [431, 8] width 8 height 6
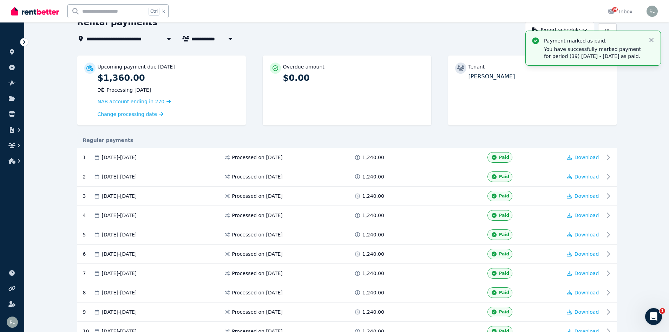
scroll to position [0, 0]
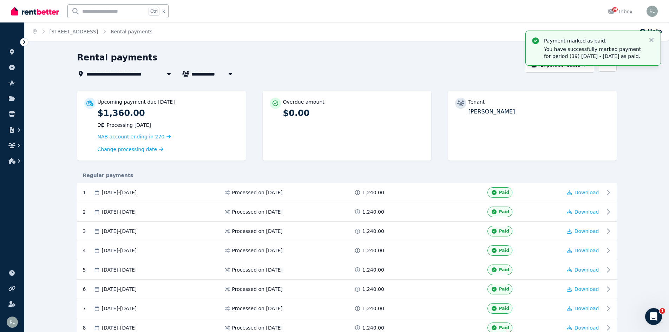
click at [98, 28] on ol "Home [STREET_ADDRESS][GEOGRAPHIC_DATA] payments" at bounding box center [93, 31] width 136 height 18
click at [98, 34] on link "[STREET_ADDRESS]" at bounding box center [74, 32] width 49 height 6
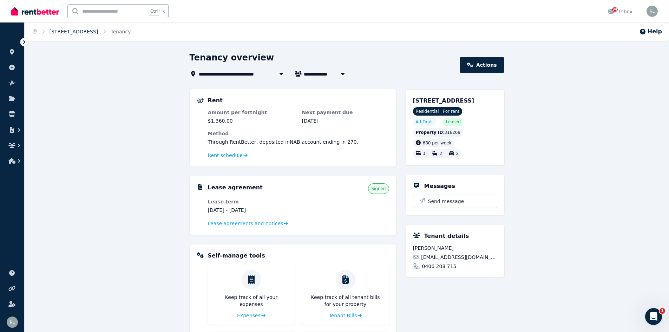
click at [98, 30] on link "[STREET_ADDRESS]" at bounding box center [74, 32] width 49 height 6
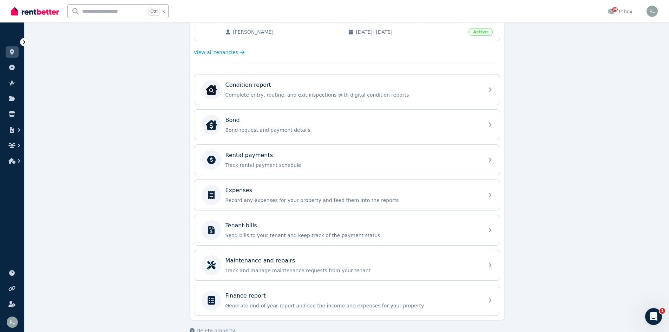
scroll to position [196, 0]
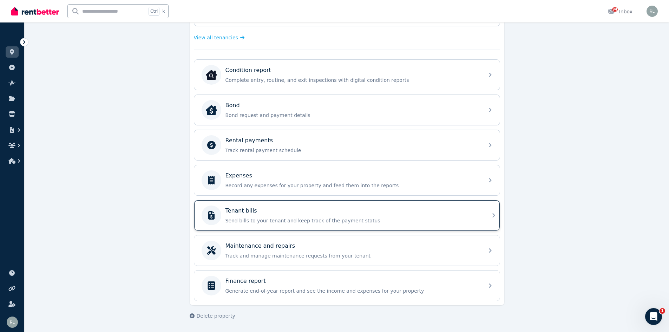
click at [243, 216] on div "Tenant bills Send bills to your tenant and keep track of the payment status" at bounding box center [353, 216] width 254 height 18
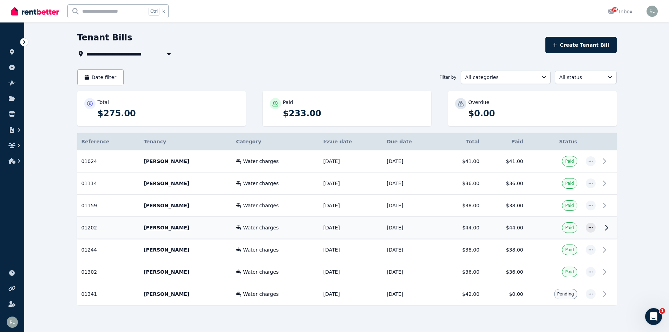
scroll to position [31, 0]
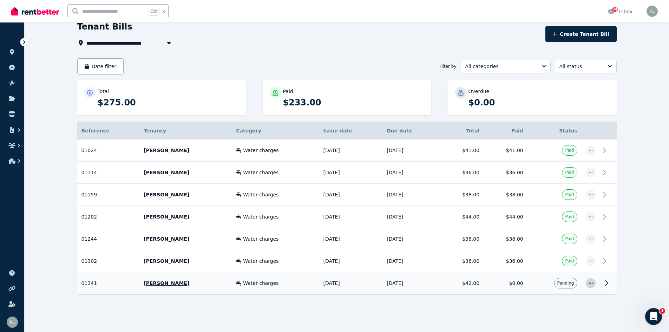
click at [589, 284] on icon "button" at bounding box center [591, 283] width 6 height 5
click at [565, 315] on span "Mark as paid" at bounding box center [567, 316] width 45 height 8
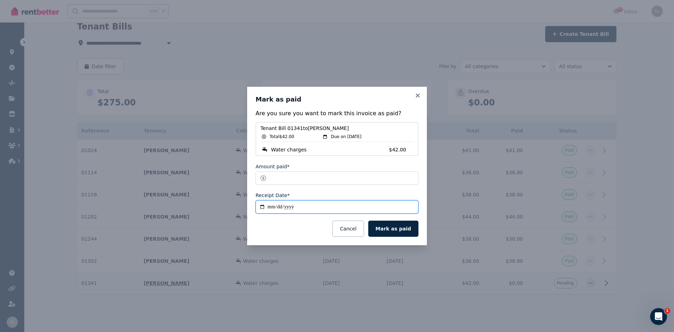
click at [267, 209] on input "**********" at bounding box center [337, 206] width 163 height 13
type input "**********"
click at [399, 232] on button "Mark as paid" at bounding box center [393, 229] width 50 height 16
